Goal: Information Seeking & Learning: Understand process/instructions

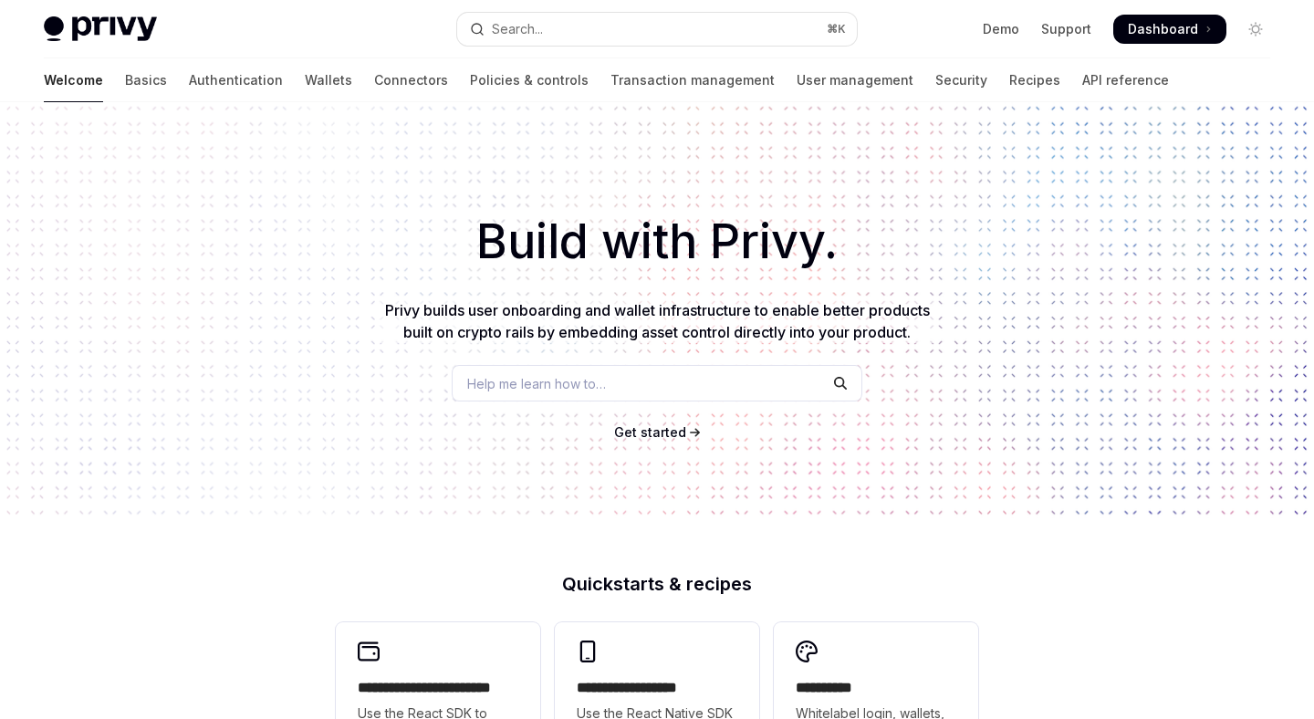
type textarea "*"
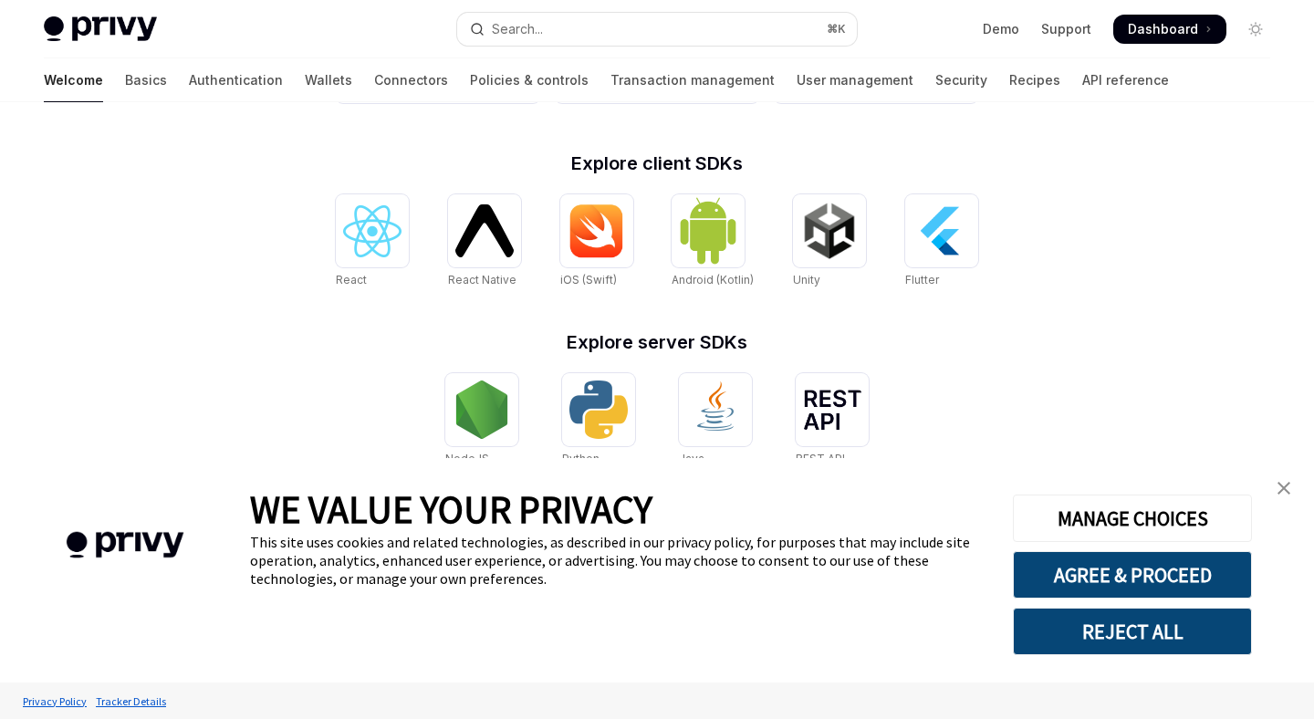
scroll to position [732, 0]
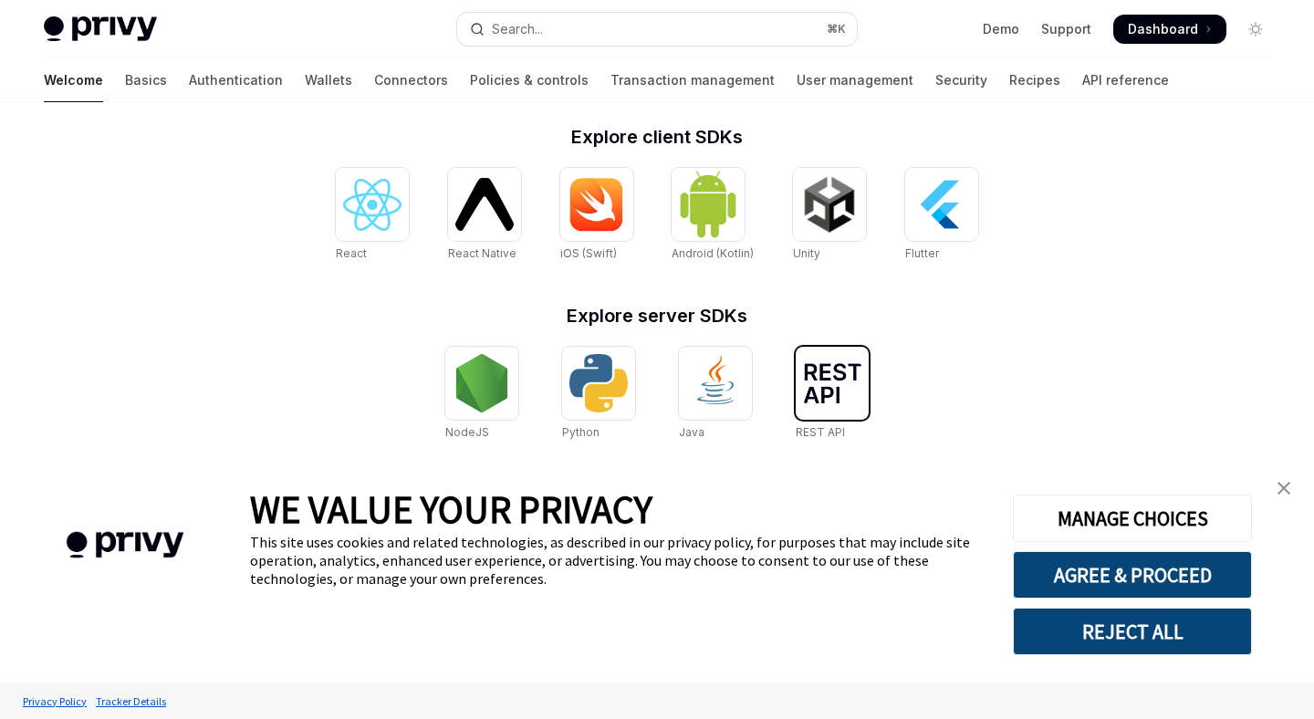
click at [836, 374] on img at bounding box center [832, 383] width 58 height 40
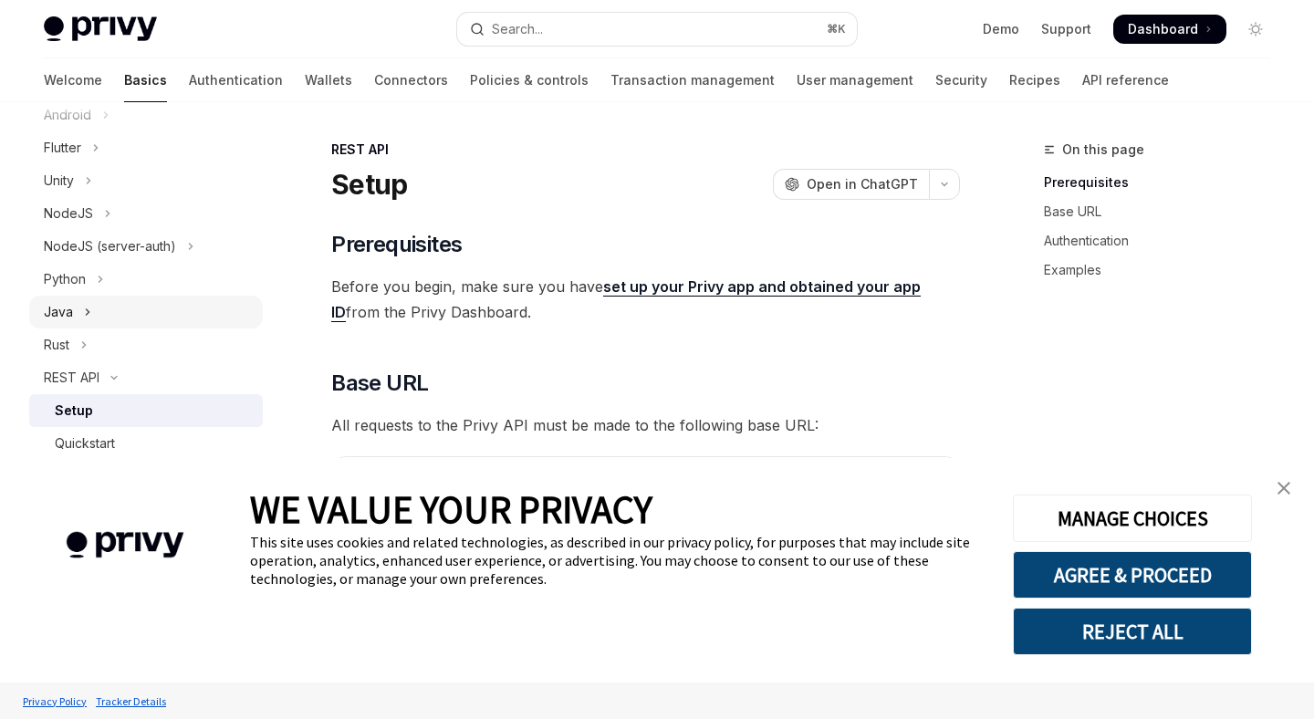
scroll to position [383, 0]
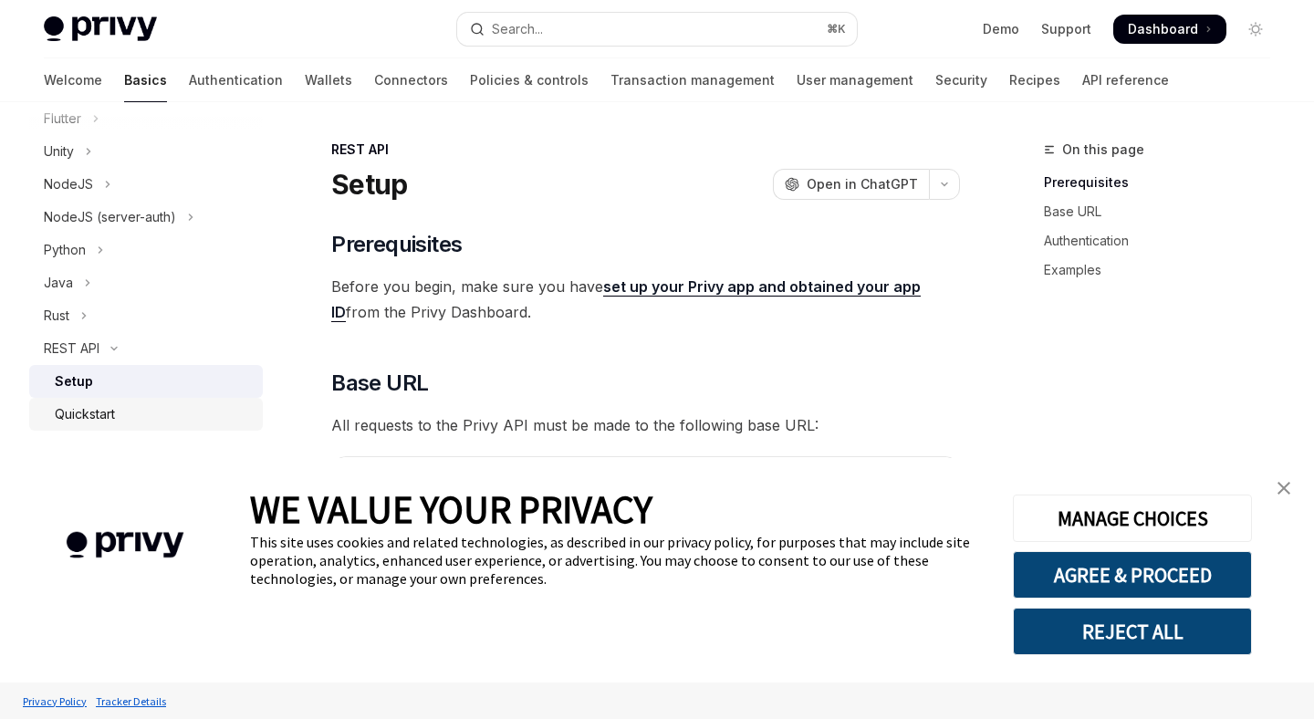
click at [125, 409] on div "Quickstart" at bounding box center [153, 414] width 197 height 22
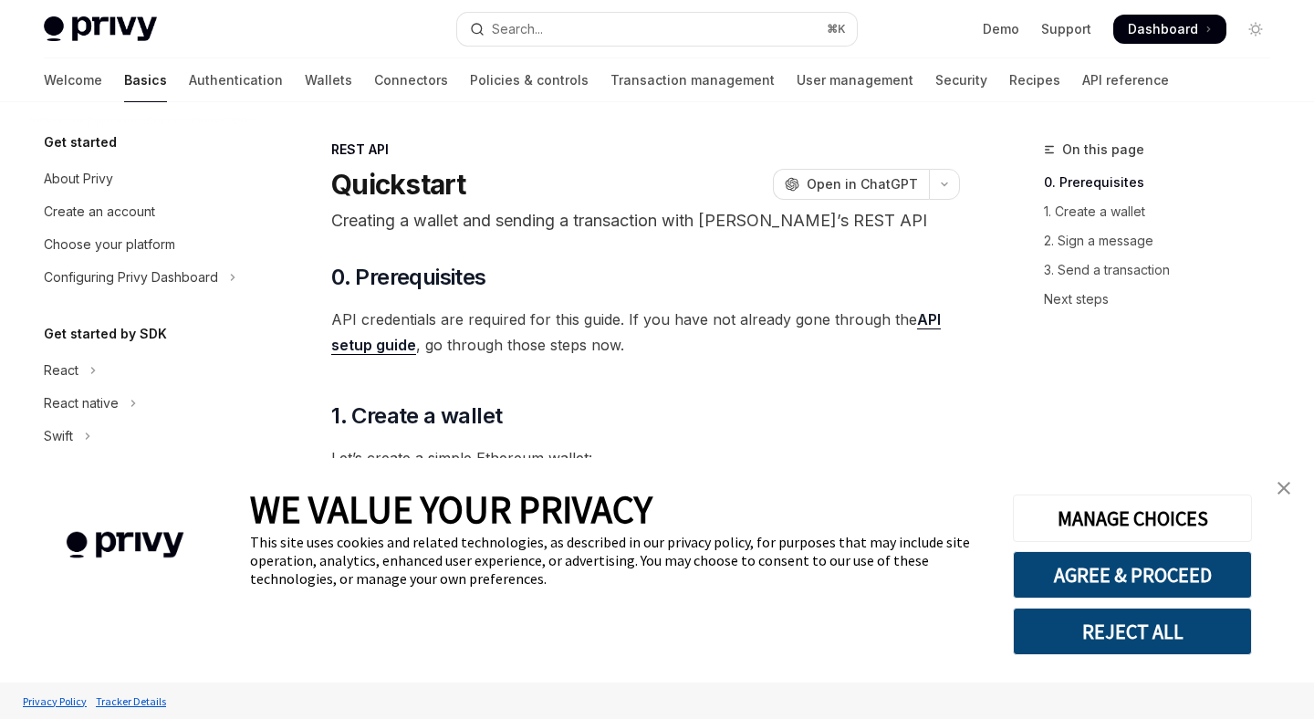
click at [1284, 485] on img "close banner" at bounding box center [1283, 488] width 13 height 13
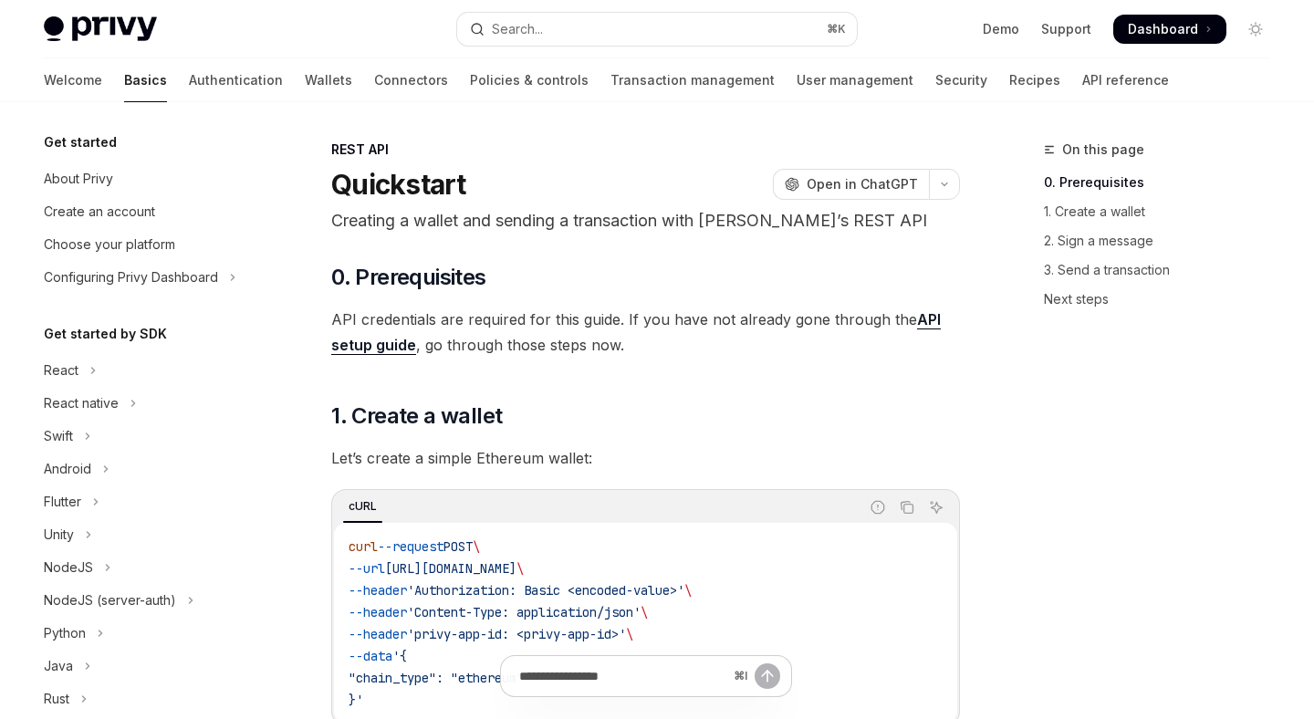
click at [93, 10] on div "Privy Docs home page Search... ⌘ K Demo Support Dashboard Dashboard Search..." at bounding box center [657, 29] width 1226 height 58
click at [93, 22] on img at bounding box center [100, 29] width 113 height 26
type textarea "*"
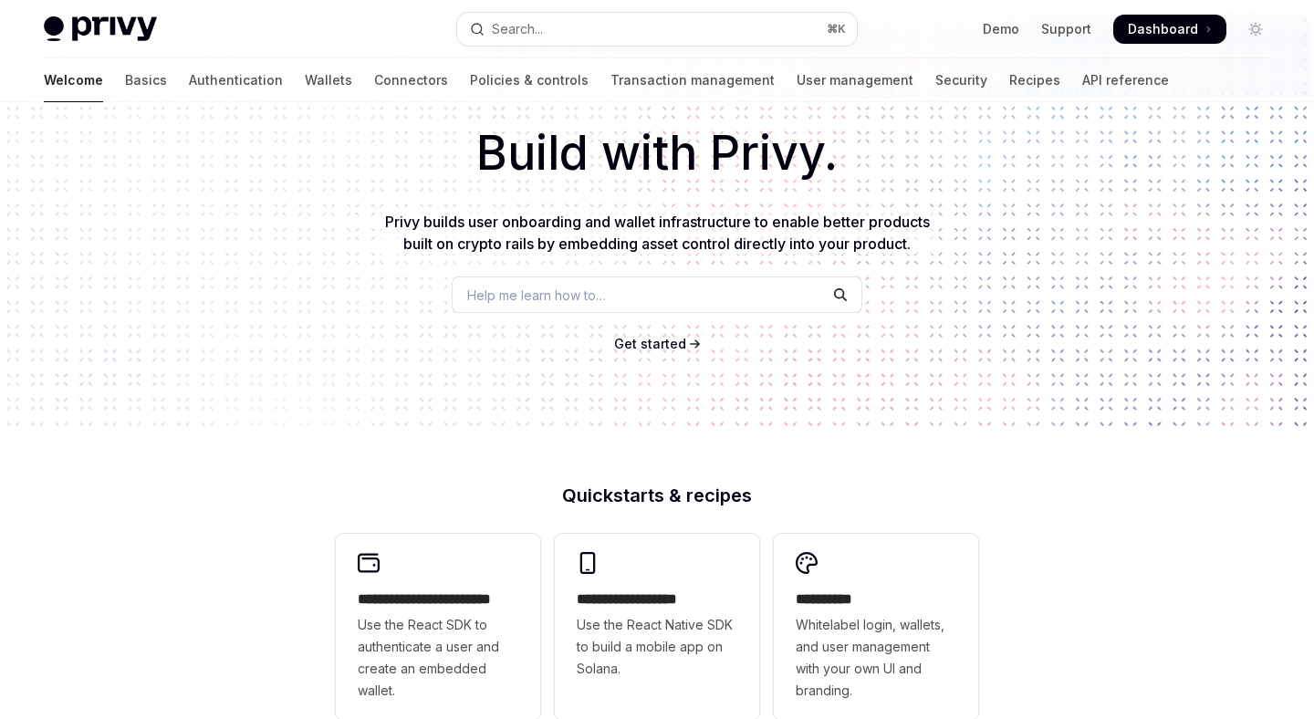
scroll to position [89, 0]
